Goal: Transaction & Acquisition: Purchase product/service

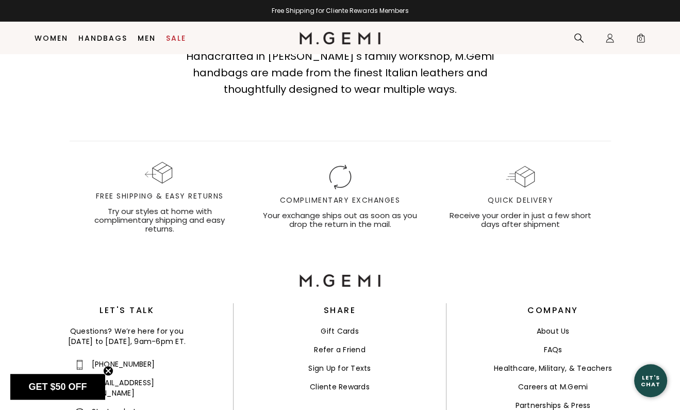
scroll to position [3476, 0]
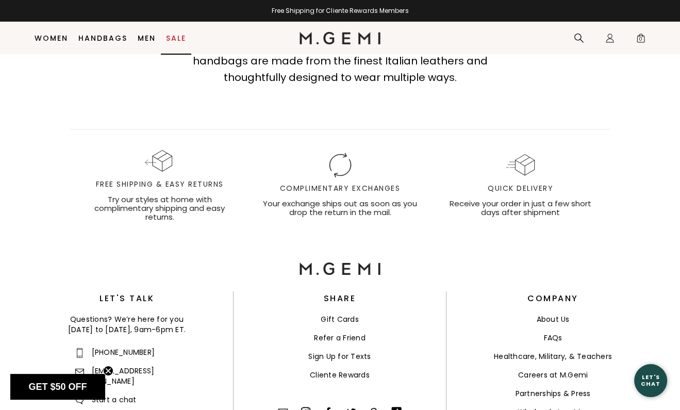
click at [173, 38] on link "Sale" at bounding box center [176, 38] width 20 height 8
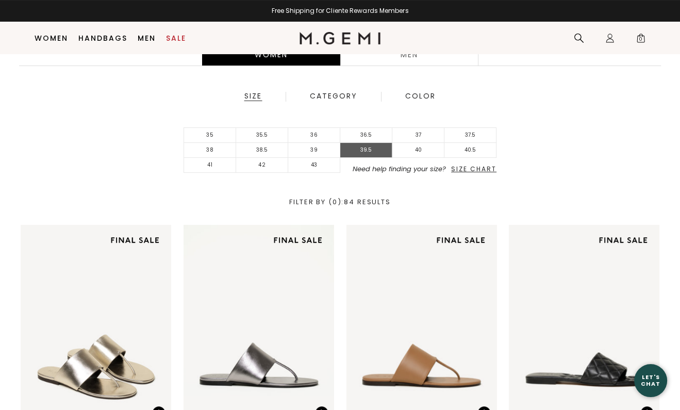
scroll to position [197, 0]
click at [363, 148] on li "39.5" at bounding box center [366, 150] width 52 height 15
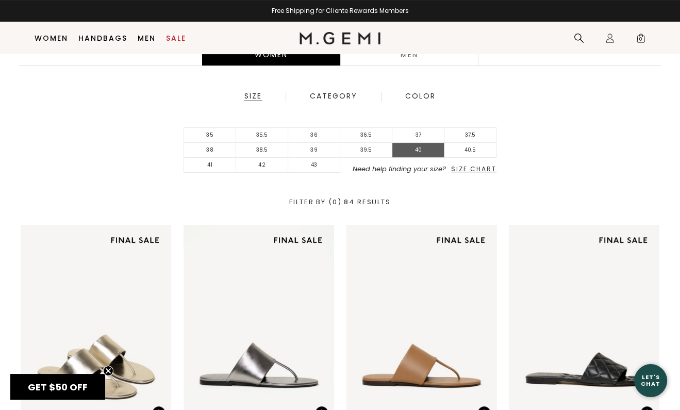
click at [415, 149] on li "40" at bounding box center [418, 150] width 52 height 15
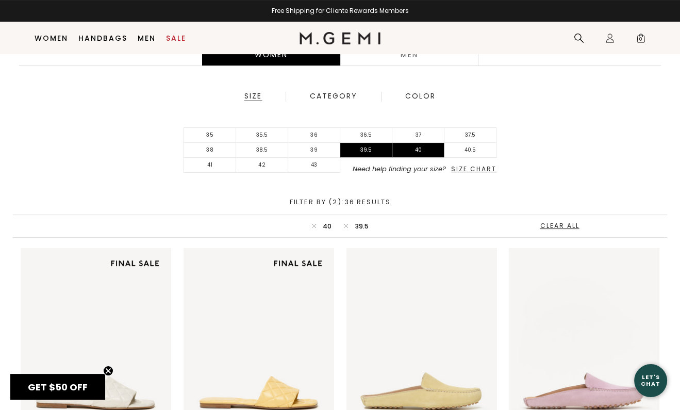
click at [478, 167] on span "Size Chart" at bounding box center [473, 168] width 45 height 9
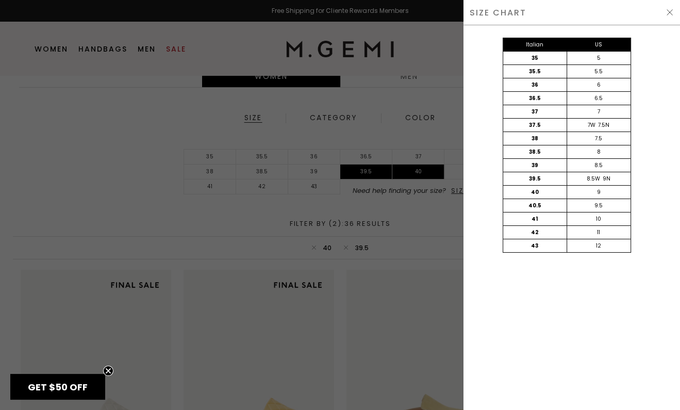
click at [127, 113] on div at bounding box center [340, 205] width 680 height 410
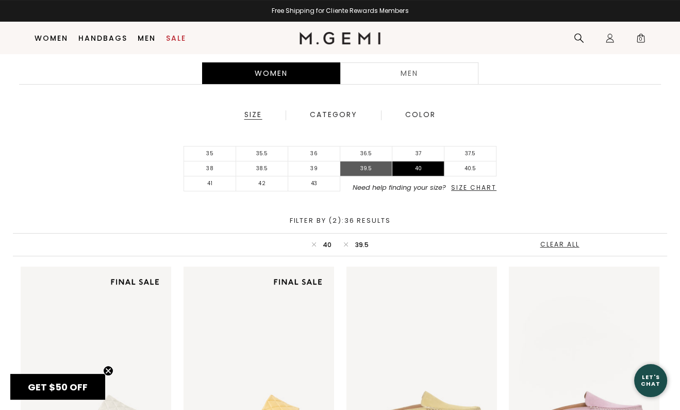
scroll to position [175, 0]
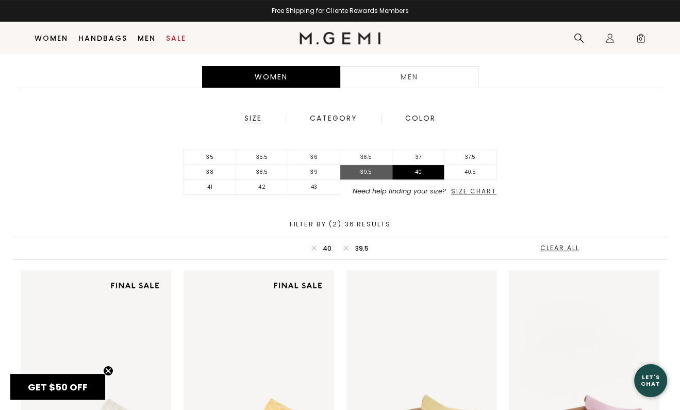
click at [365, 171] on li "39.5" at bounding box center [366, 172] width 52 height 15
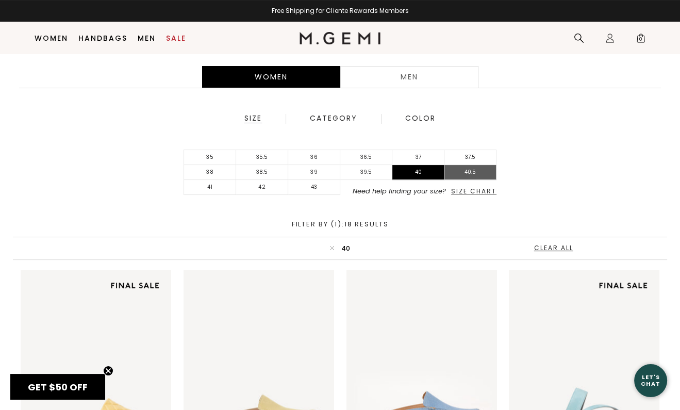
drag, startPoint x: 468, startPoint y: 174, endPoint x: 482, endPoint y: 167, distance: 15.9
click at [469, 175] on li "40.5" at bounding box center [470, 172] width 52 height 15
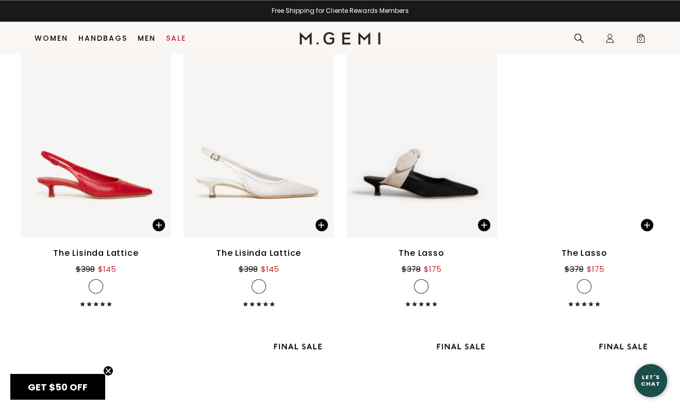
scroll to position [1268, 0]
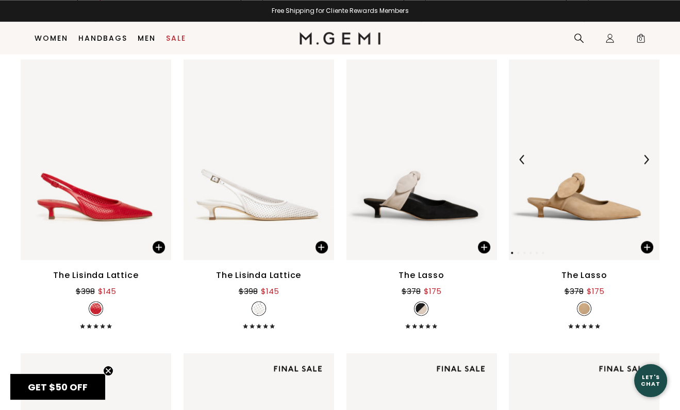
click at [587, 201] on img at bounding box center [584, 159] width 151 height 201
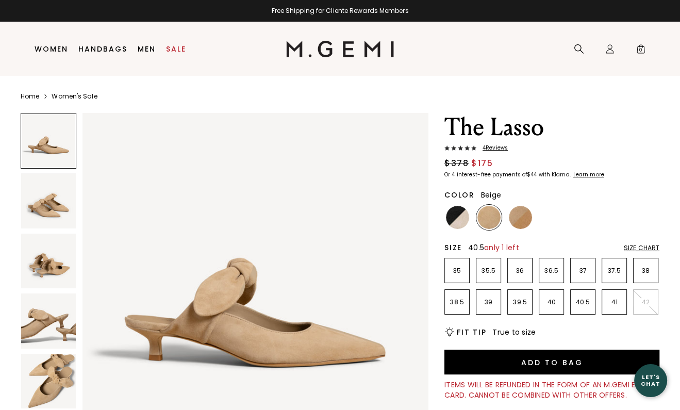
click at [583, 301] on p "40.5" at bounding box center [583, 302] width 24 height 8
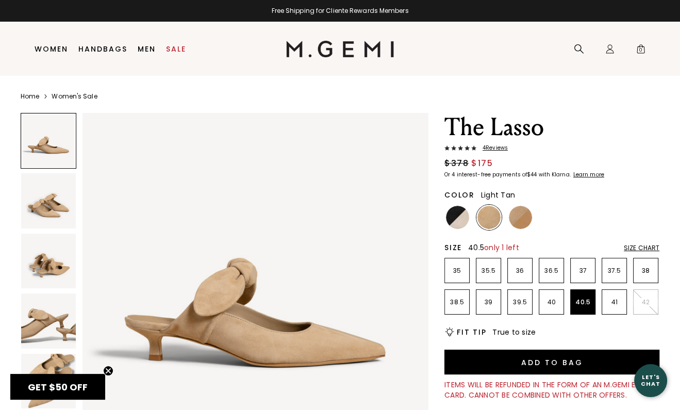
click at [521, 215] on img at bounding box center [520, 217] width 23 height 23
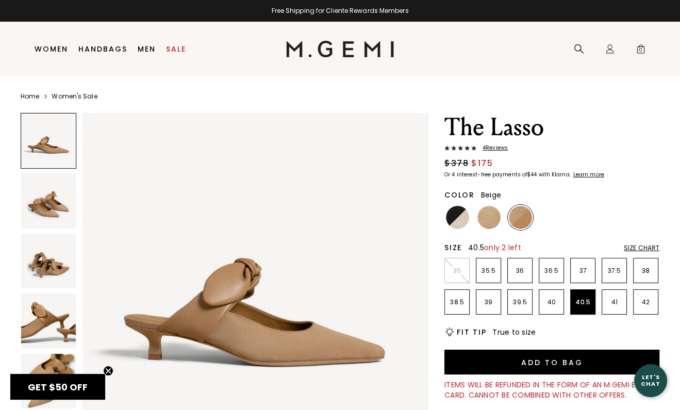
drag, startPoint x: 486, startPoint y: 213, endPoint x: 456, endPoint y: 219, distance: 30.9
click at [486, 213] on img at bounding box center [488, 217] width 23 height 23
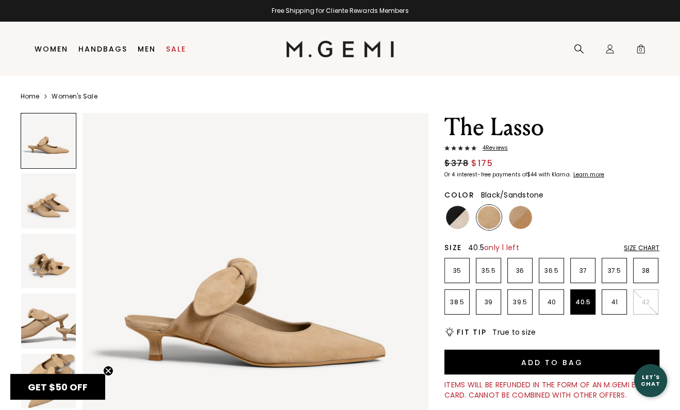
click at [455, 217] on img at bounding box center [457, 217] width 23 height 23
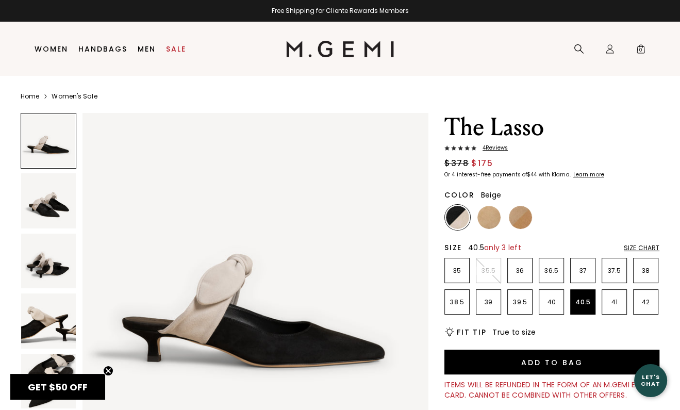
click at [488, 215] on img at bounding box center [488, 217] width 23 height 23
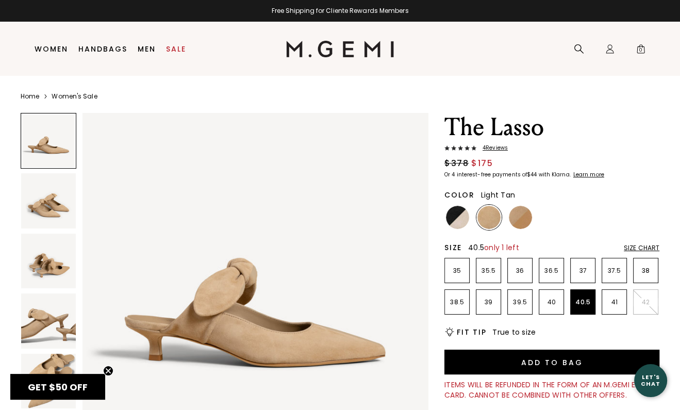
click at [521, 214] on img at bounding box center [520, 217] width 23 height 23
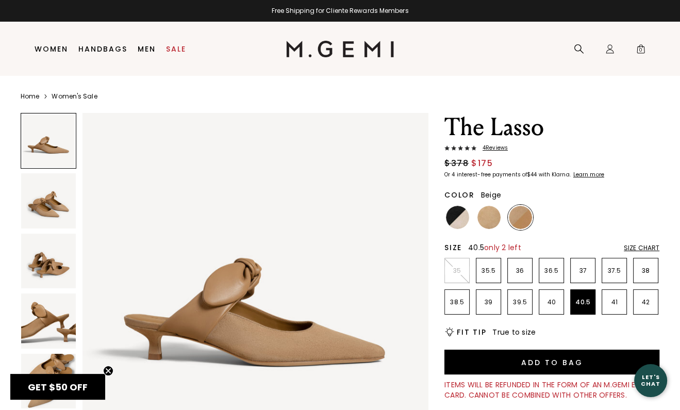
click at [486, 212] on img at bounding box center [488, 217] width 23 height 23
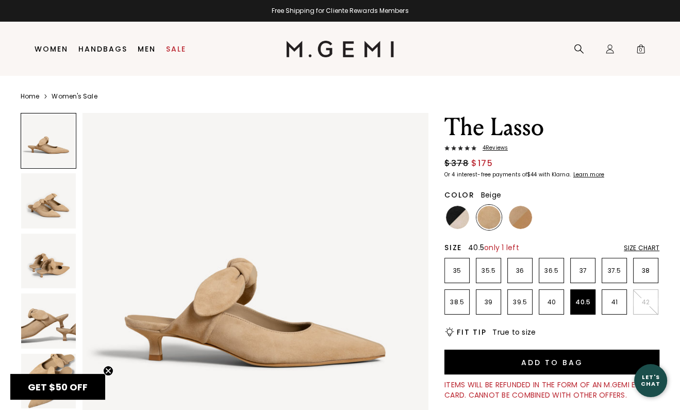
click at [45, 203] on img at bounding box center [48, 200] width 55 height 55
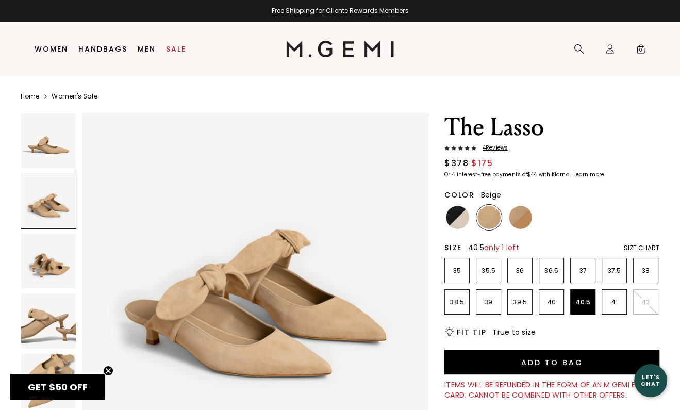
scroll to position [453, 0]
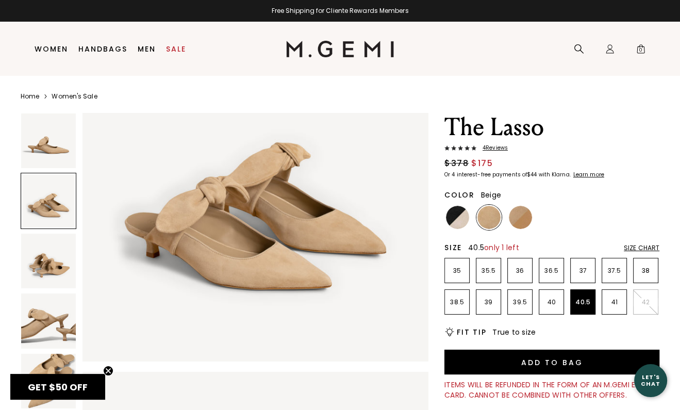
click at [50, 260] on img at bounding box center [48, 261] width 55 height 55
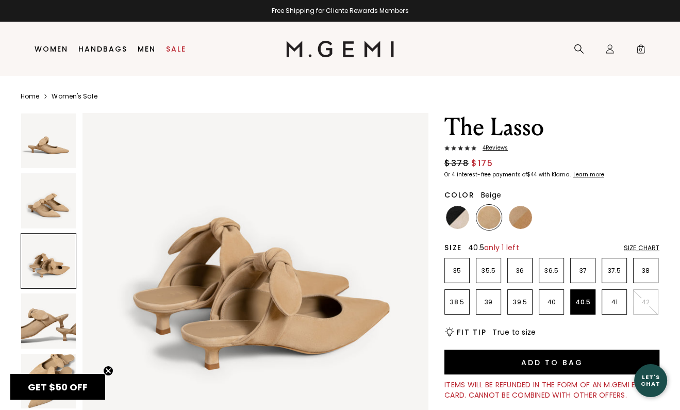
scroll to position [733, 0]
click at [37, 322] on img at bounding box center [48, 320] width 55 height 55
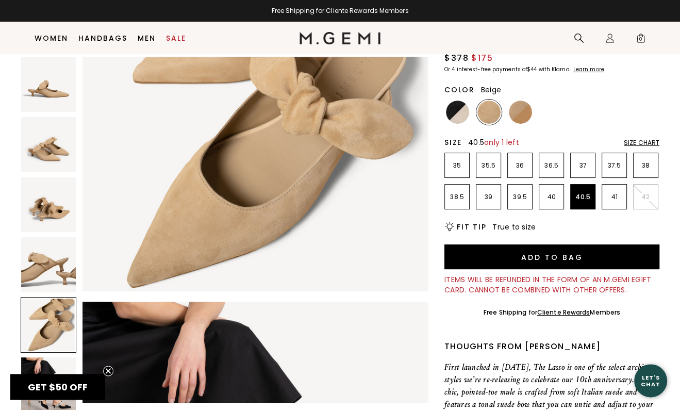
scroll to position [88, 0]
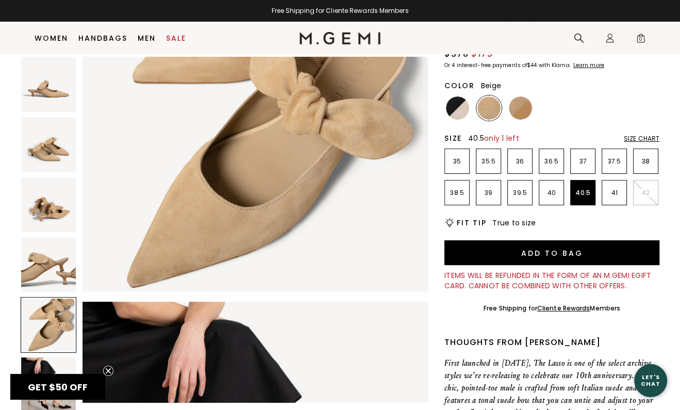
click at [49, 262] on img at bounding box center [48, 264] width 55 height 55
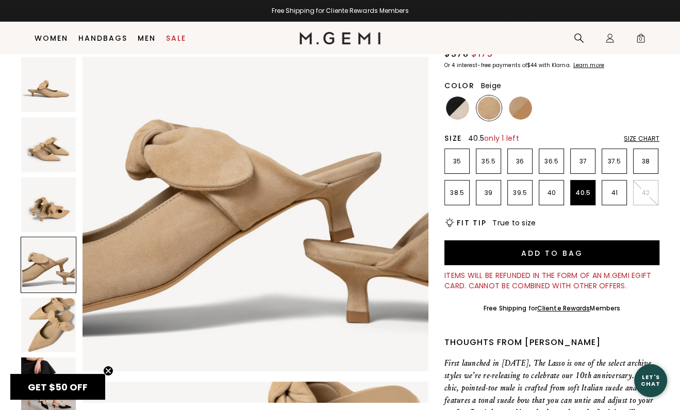
scroll to position [1098, 0]
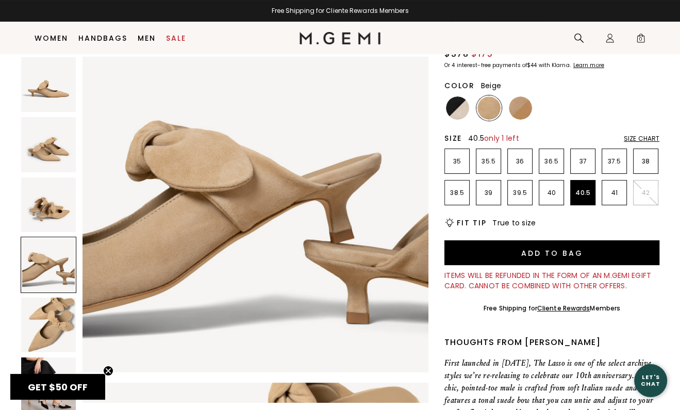
click at [50, 325] on img at bounding box center [48, 325] width 55 height 55
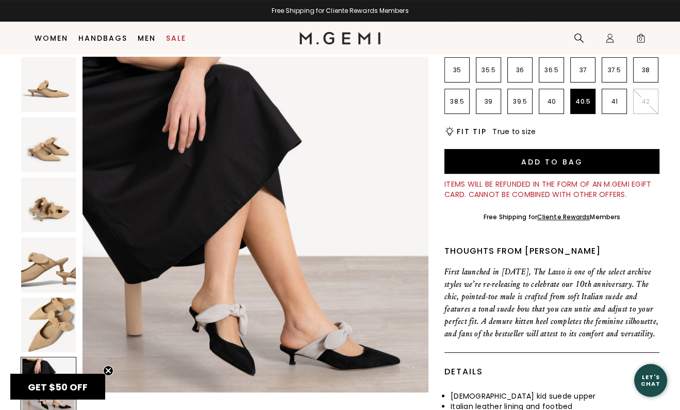
scroll to position [55, 0]
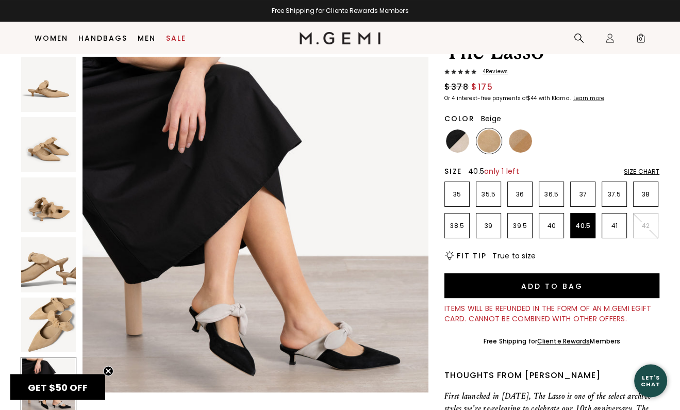
click at [488, 137] on img at bounding box center [488, 140] width 23 height 23
click at [639, 169] on div "Size Chart" at bounding box center [642, 172] width 36 height 8
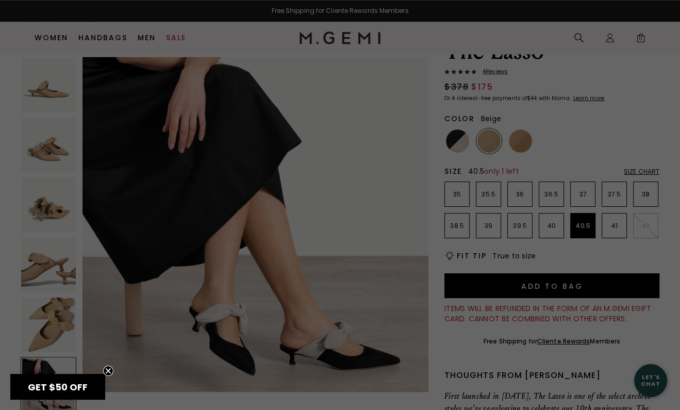
scroll to position [1852, 0]
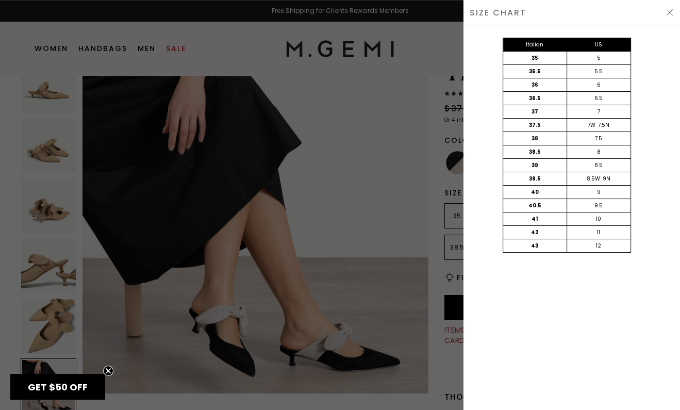
click at [400, 175] on div at bounding box center [340, 205] width 680 height 410
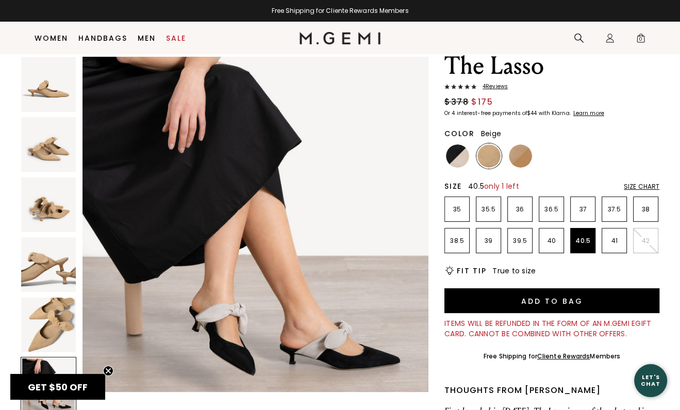
scroll to position [33, 0]
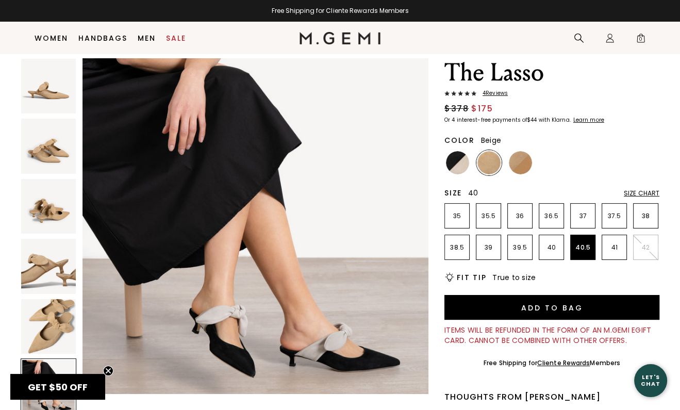
click at [552, 244] on p "40" at bounding box center [551, 247] width 24 height 8
click at [487, 160] on img at bounding box center [488, 162] width 23 height 23
click at [517, 159] on img at bounding box center [520, 162] width 23 height 23
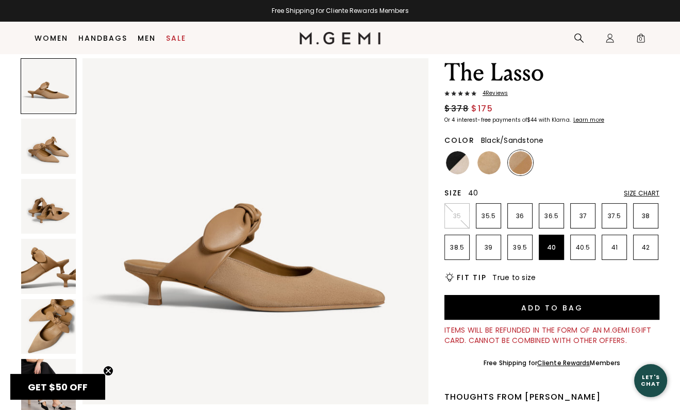
click at [454, 162] on img at bounding box center [457, 162] width 23 height 23
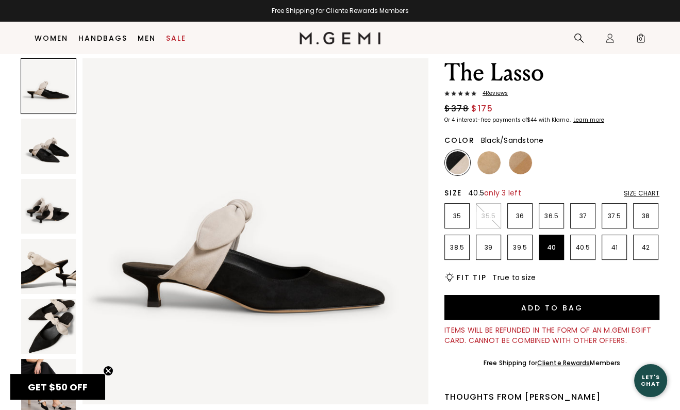
click at [582, 245] on p "40.5" at bounding box center [583, 247] width 24 height 8
click at [488, 159] on img at bounding box center [488, 162] width 23 height 23
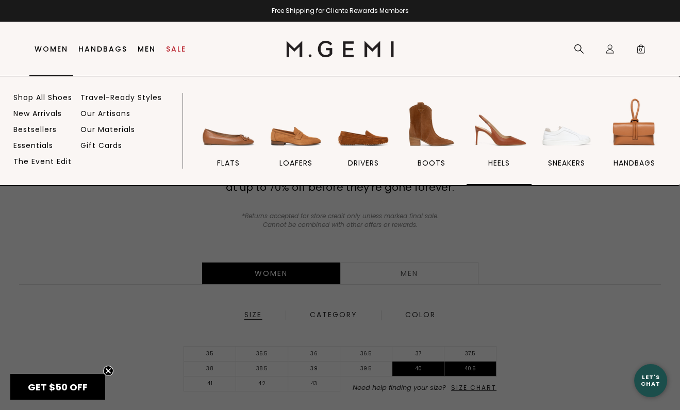
click at [496, 138] on img at bounding box center [499, 124] width 58 height 58
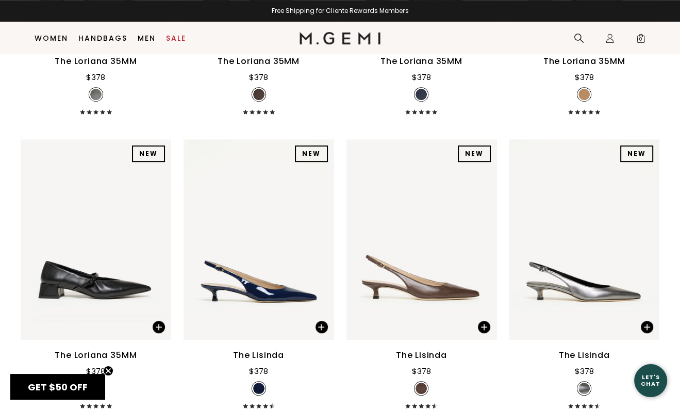
scroll to position [798, 0]
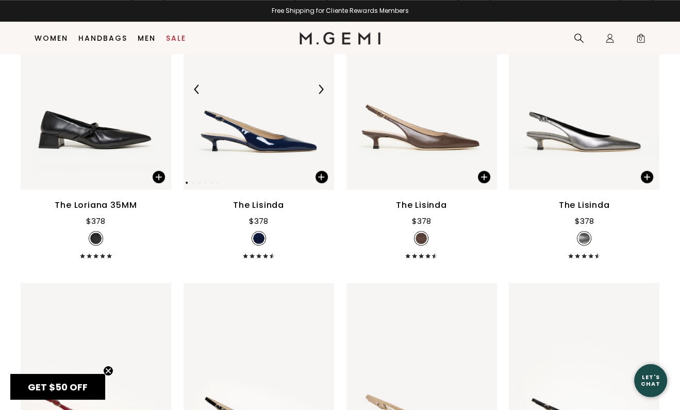
click at [322, 94] on img at bounding box center [320, 89] width 9 height 9
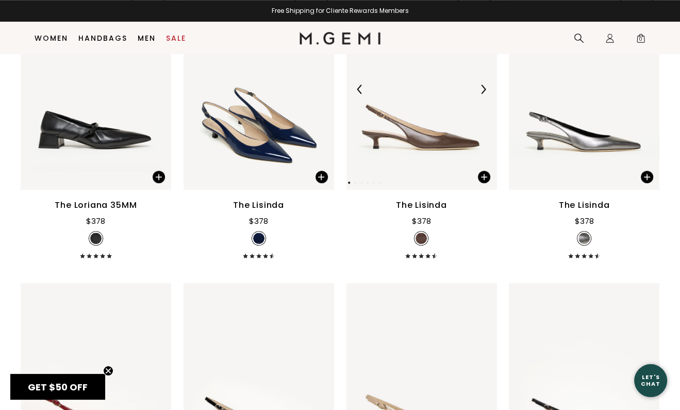
click at [484, 94] on img at bounding box center [483, 89] width 9 height 9
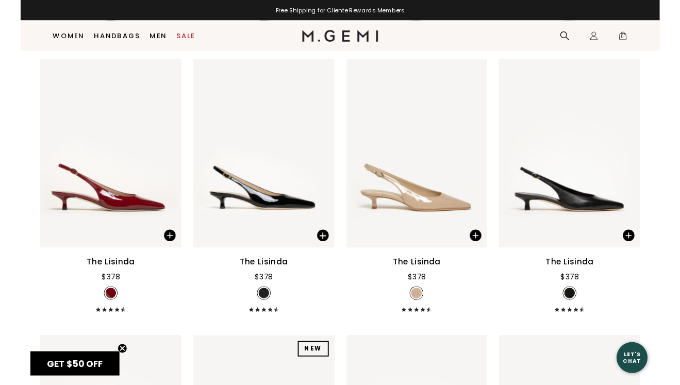
scroll to position [1072, 0]
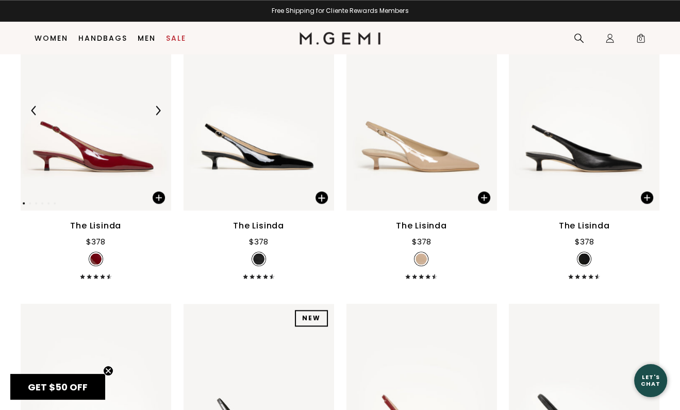
click at [158, 115] on img at bounding box center [157, 110] width 9 height 9
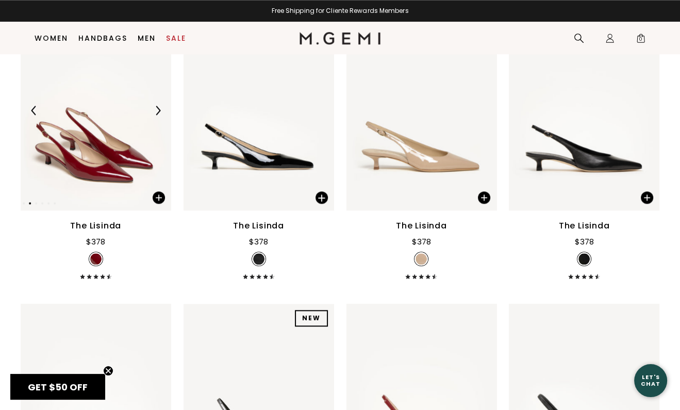
click at [158, 115] on img at bounding box center [157, 110] width 9 height 9
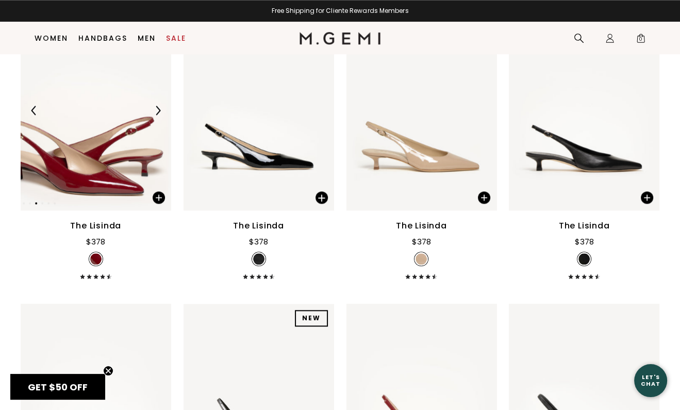
click at [158, 115] on img at bounding box center [157, 110] width 9 height 9
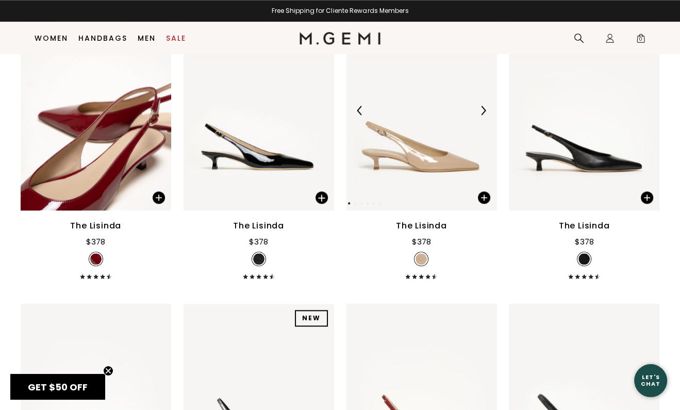
click at [485, 115] on img at bounding box center [483, 110] width 9 height 9
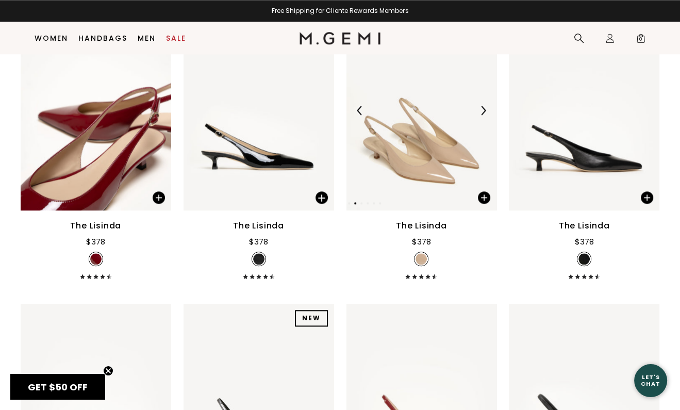
click at [485, 115] on img at bounding box center [483, 110] width 9 height 9
